Goal: Task Accomplishment & Management: Manage account settings

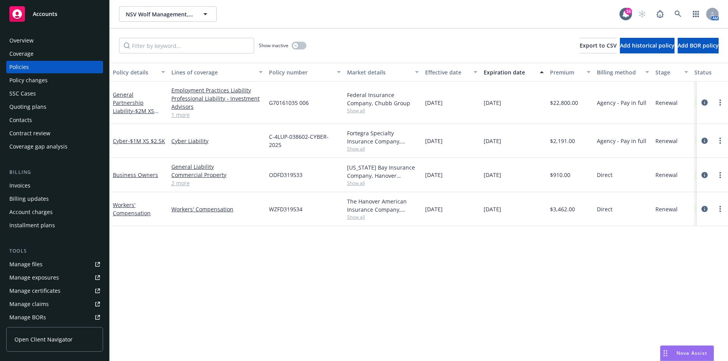
click at [67, 177] on div "Billing Invoices Billing updates Account charges Installment plans" at bounding box center [54, 200] width 97 height 63
click at [62, 183] on div "Invoices" at bounding box center [54, 185] width 91 height 12
